Goal: Information Seeking & Learning: Find contact information

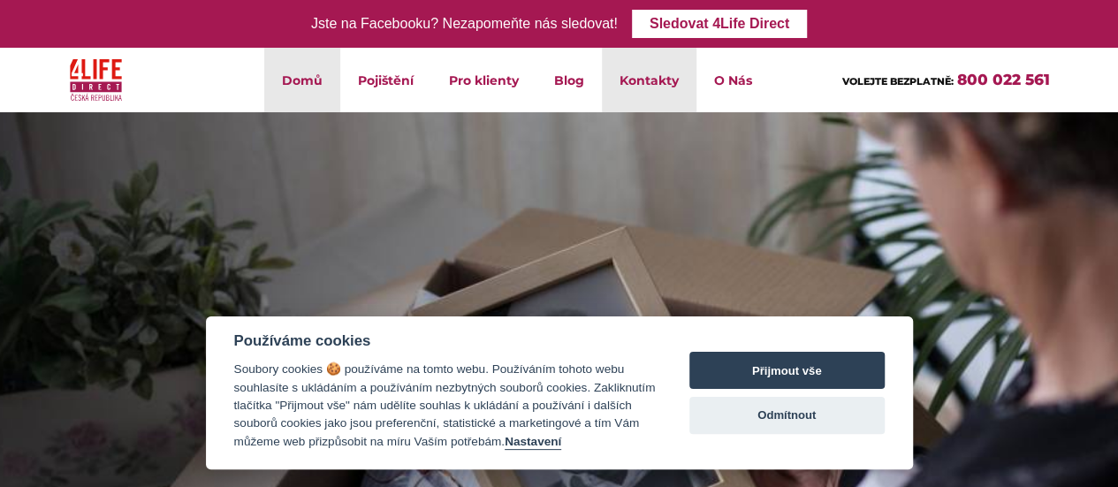
click at [666, 86] on link "Kontakty" at bounding box center [649, 80] width 95 height 65
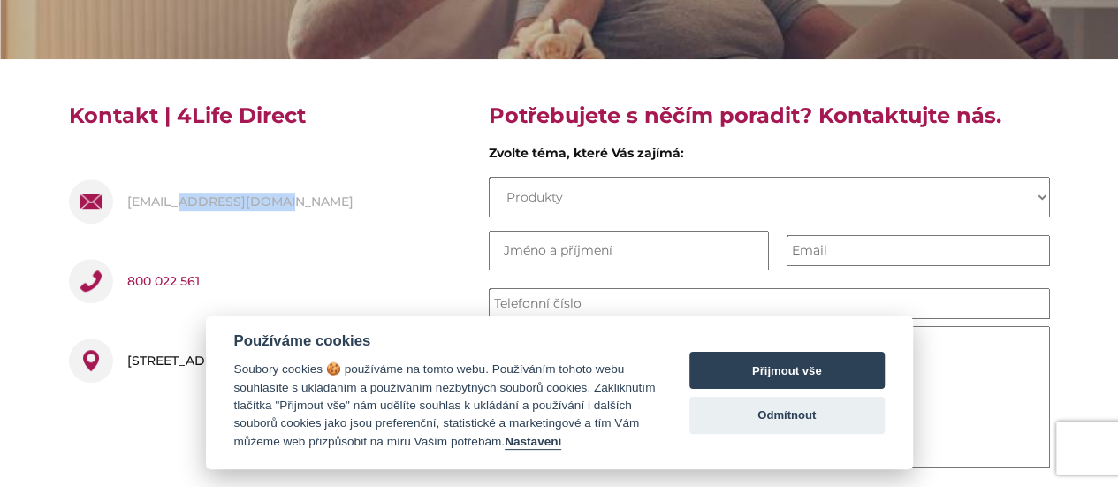
drag, startPoint x: 267, startPoint y: 203, endPoint x: 177, endPoint y: 203, distance: 90.1
click at [177, 203] on div "[EMAIL_ADDRESS][DOMAIN_NAME]" at bounding box center [265, 205] width 393 height 80
copy link "[DOMAIN_NAME]"
